Goal: Complete application form: Complete application form

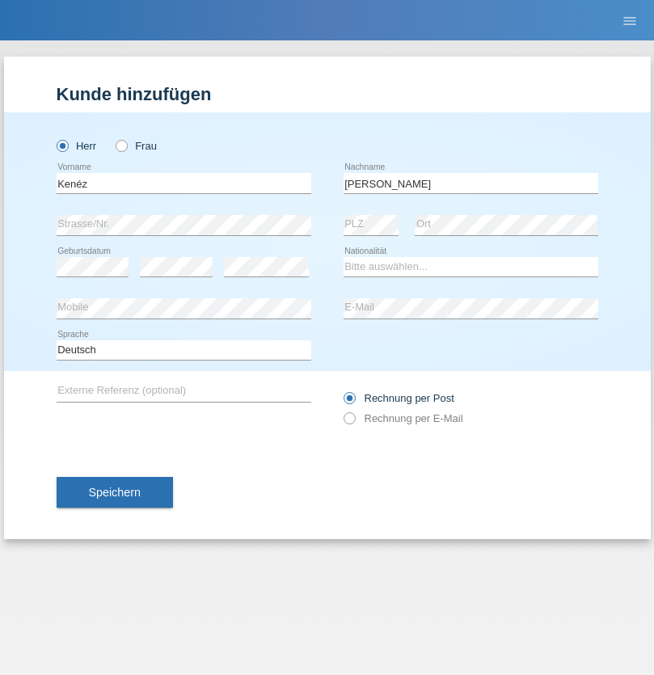
type input "[PERSON_NAME]"
select select "HU"
select select "C"
select select "07"
select select "09"
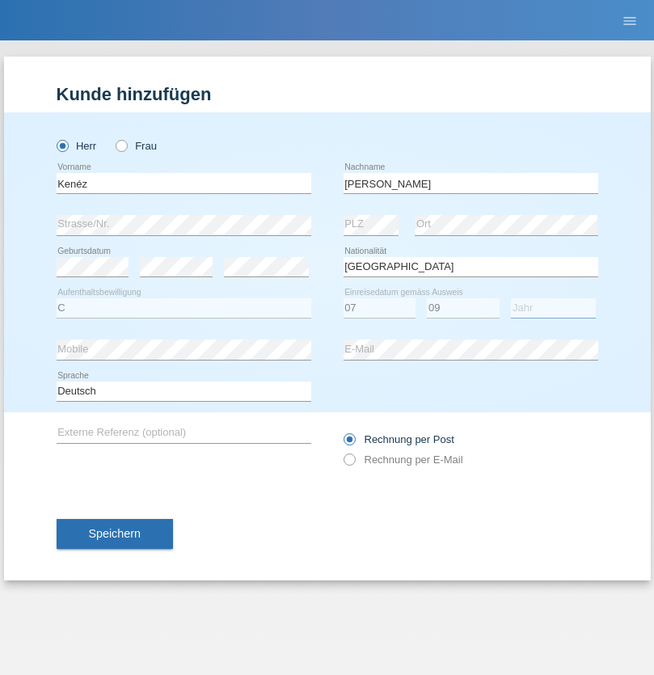
select select "2006"
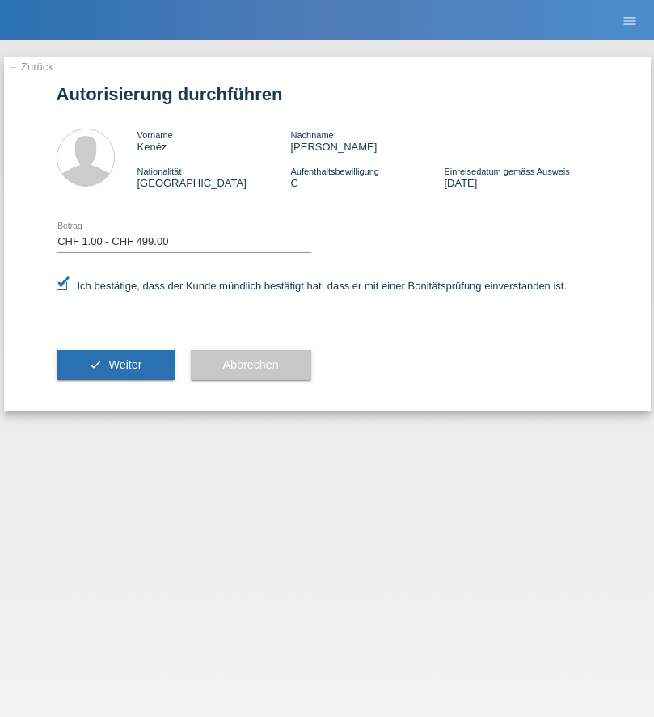
select select "1"
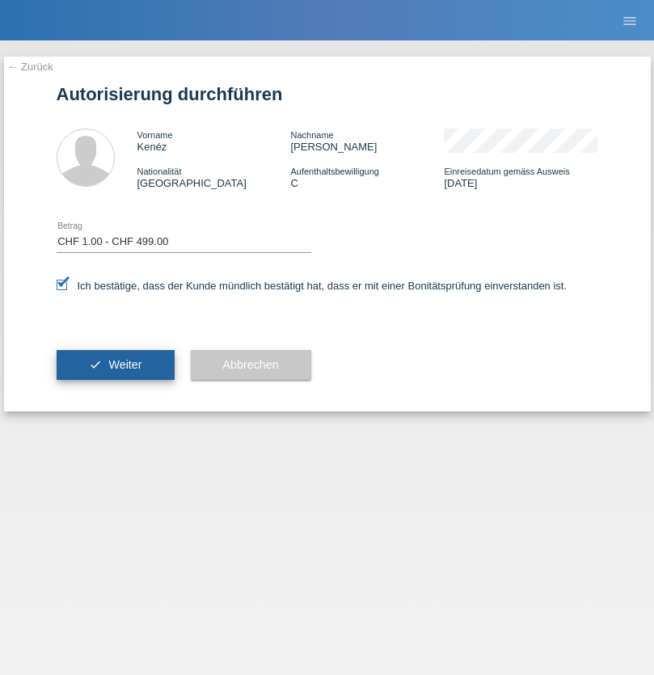
click at [115, 364] on span "Weiter" at bounding box center [124, 364] width 33 height 13
